Goal: Task Accomplishment & Management: Use online tool/utility

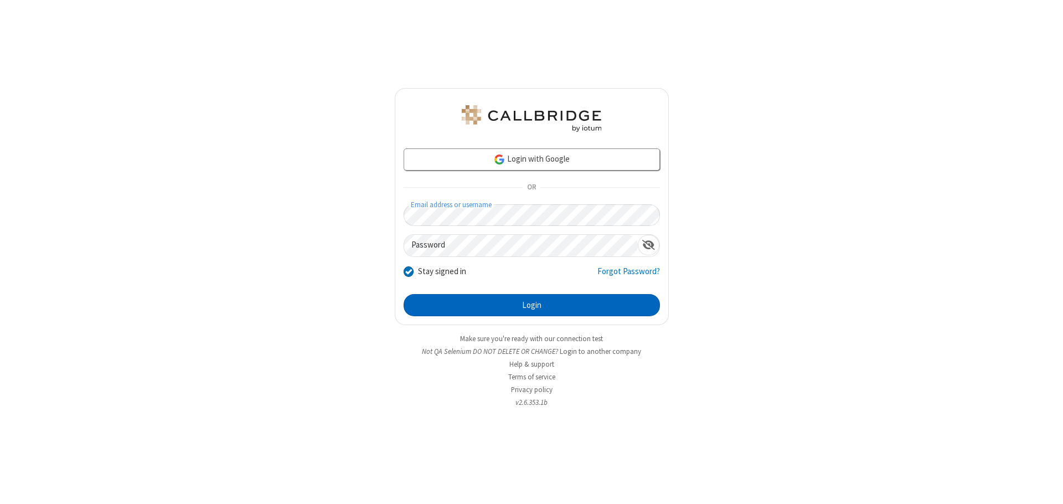
click at [531, 305] on button "Login" at bounding box center [531, 305] width 256 height 22
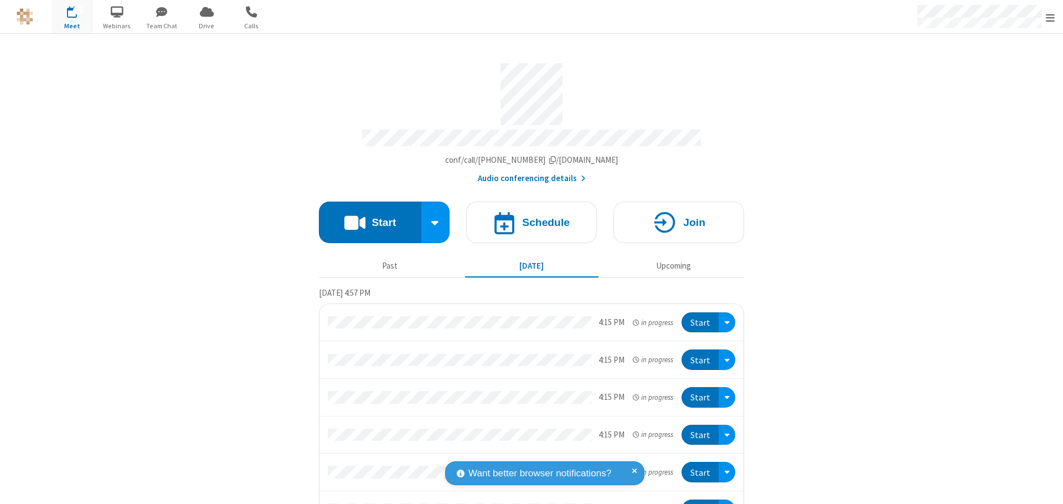
click at [365, 217] on button "Start" at bounding box center [370, 222] width 102 height 42
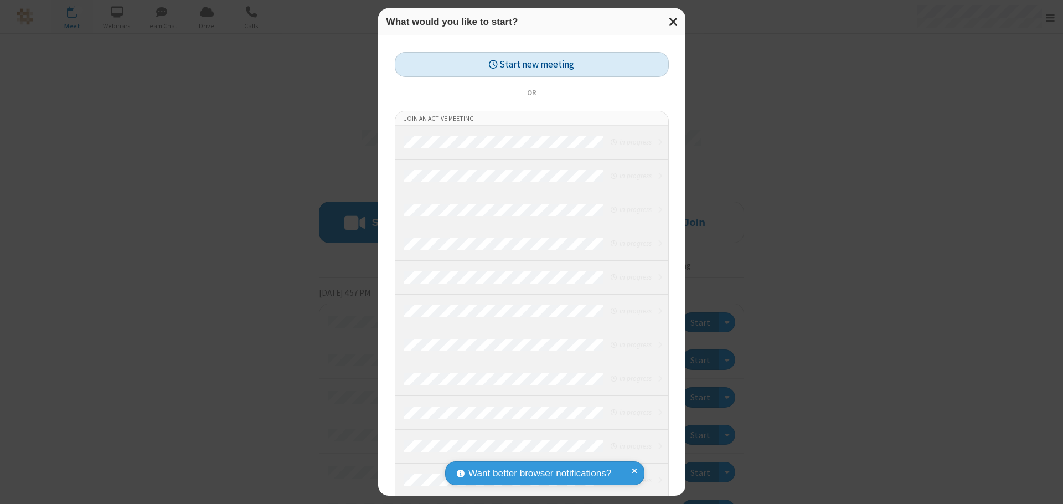
click at [531, 64] on button "Start new meeting" at bounding box center [532, 64] width 274 height 25
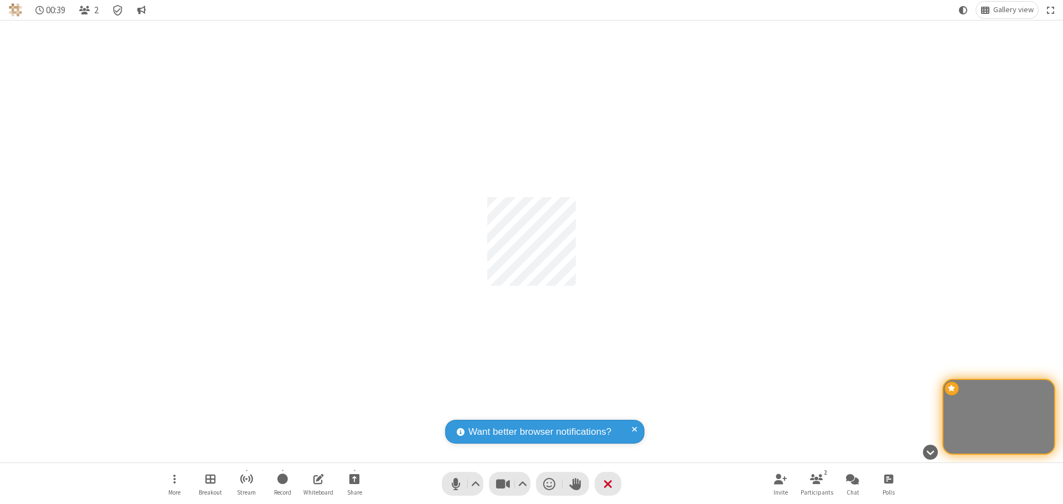
click at [816, 491] on span "Participants" at bounding box center [816, 492] width 33 height 7
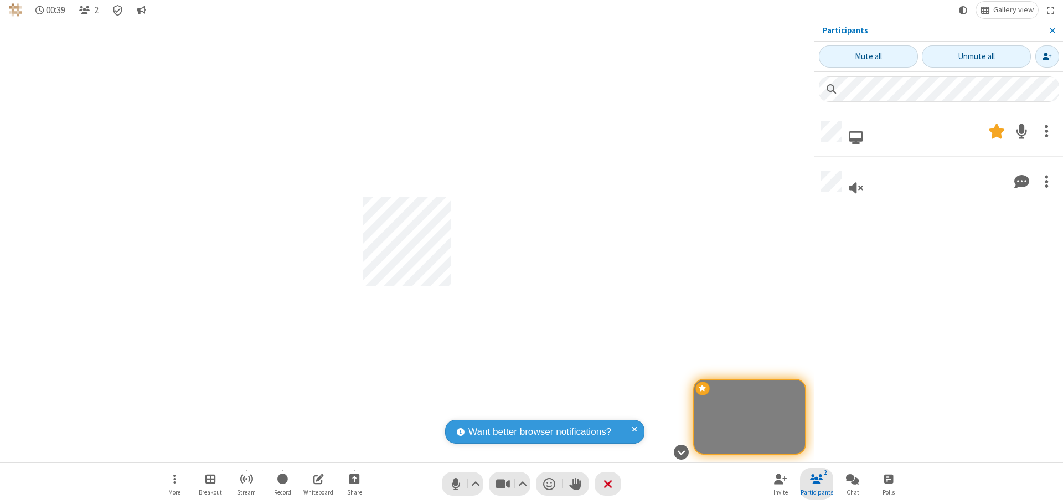
click at [1052, 30] on span "Close sidebar" at bounding box center [1052, 30] width 6 height 9
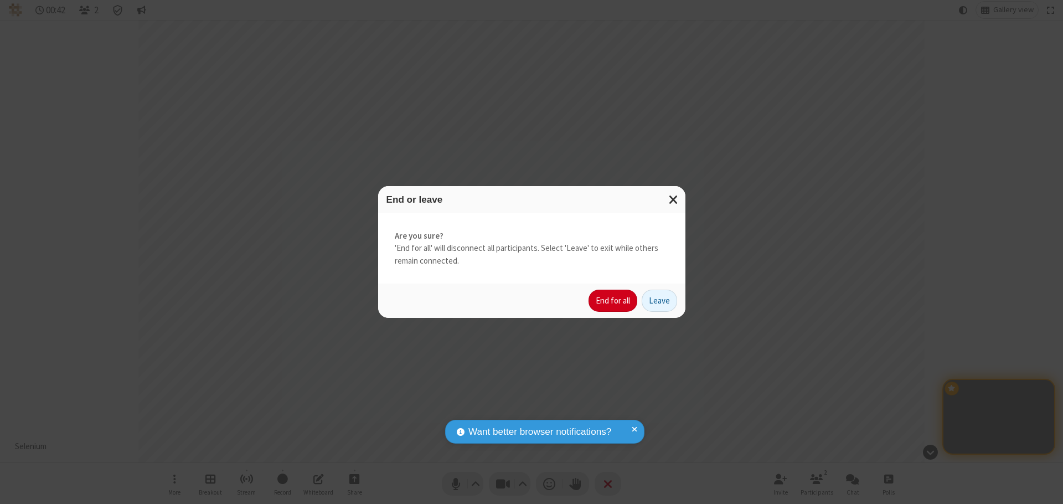
click at [613, 301] on button "End for all" at bounding box center [612, 300] width 49 height 22
